Goal: Navigation & Orientation: Find specific page/section

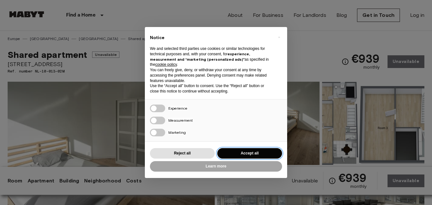
click at [238, 149] on button "Accept all" at bounding box center [249, 153] width 65 height 10
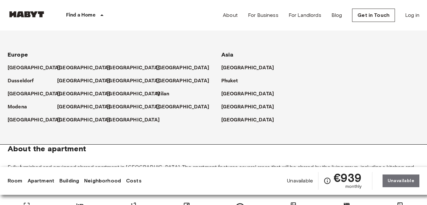
scroll to position [85, 0]
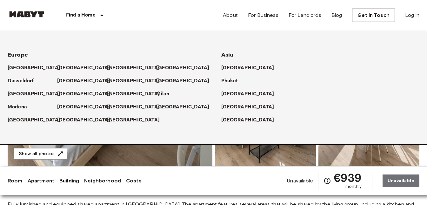
click at [83, 19] on div "Find a Home" at bounding box center [86, 15] width 80 height 31
click at [68, 119] on p "[GEOGRAPHIC_DATA]" at bounding box center [84, 120] width 53 height 8
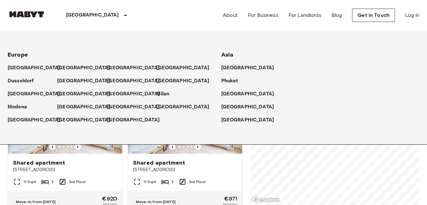
click at [245, 164] on div "**********" at bounding box center [214, 118] width 412 height 174
click at [122, 12] on icon at bounding box center [126, 15] width 8 height 8
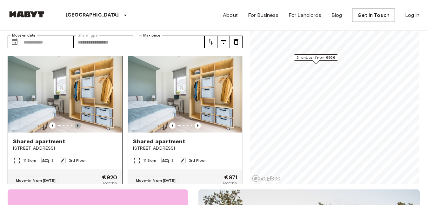
click at [76, 123] on icon "Previous image" at bounding box center [78, 125] width 6 height 6
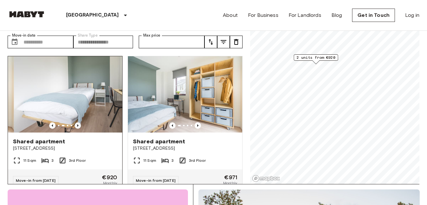
click at [76, 123] on icon "Previous image" at bounding box center [78, 125] width 6 height 6
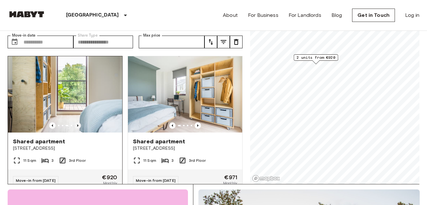
click at [76, 123] on icon "Previous image" at bounding box center [78, 125] width 6 height 6
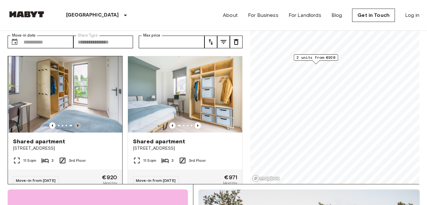
click at [76, 123] on icon "Previous image" at bounding box center [78, 125] width 6 height 6
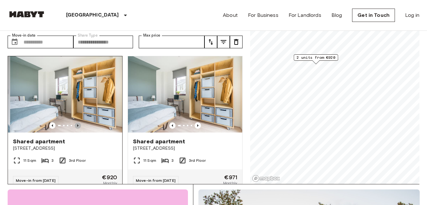
click at [76, 123] on icon "Previous image" at bounding box center [78, 125] width 6 height 6
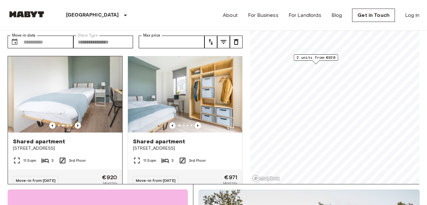
click at [76, 123] on icon "Previous image" at bounding box center [78, 125] width 6 height 6
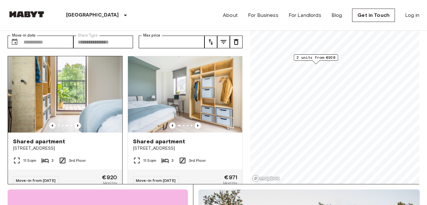
click at [73, 125] on div at bounding box center [65, 125] width 114 height 6
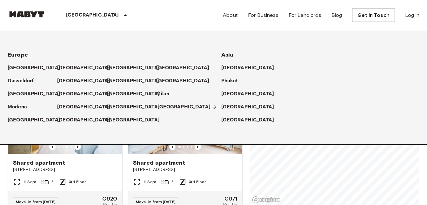
click at [167, 106] on p "[GEOGRAPHIC_DATA]" at bounding box center [184, 107] width 53 height 8
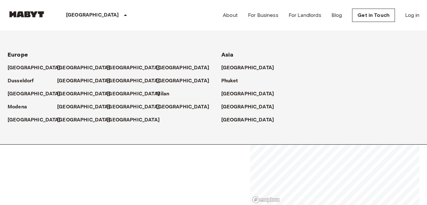
click at [124, 16] on icon at bounding box center [125, 15] width 3 height 2
click at [124, 15] on icon at bounding box center [125, 15] width 3 height 2
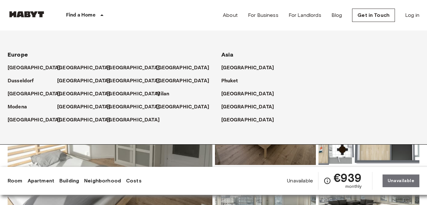
scroll to position [85, 0]
